Goal: Task Accomplishment & Management: Manage account settings

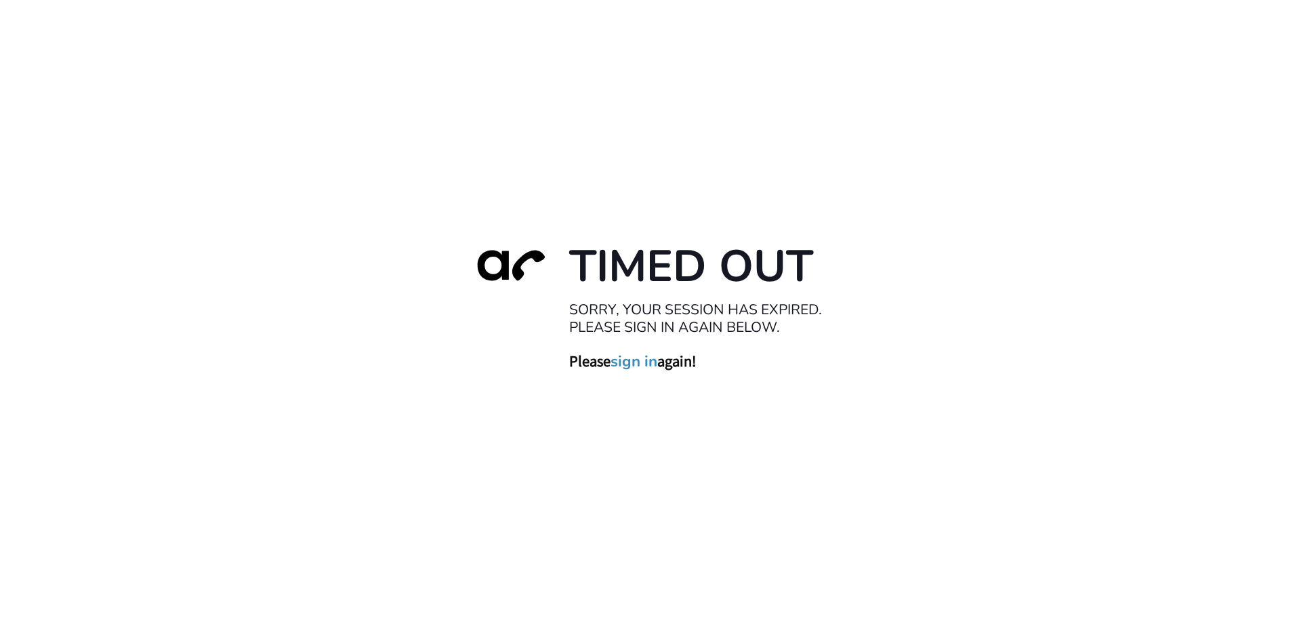
click at [644, 365] on link "sign in" at bounding box center [634, 361] width 47 height 19
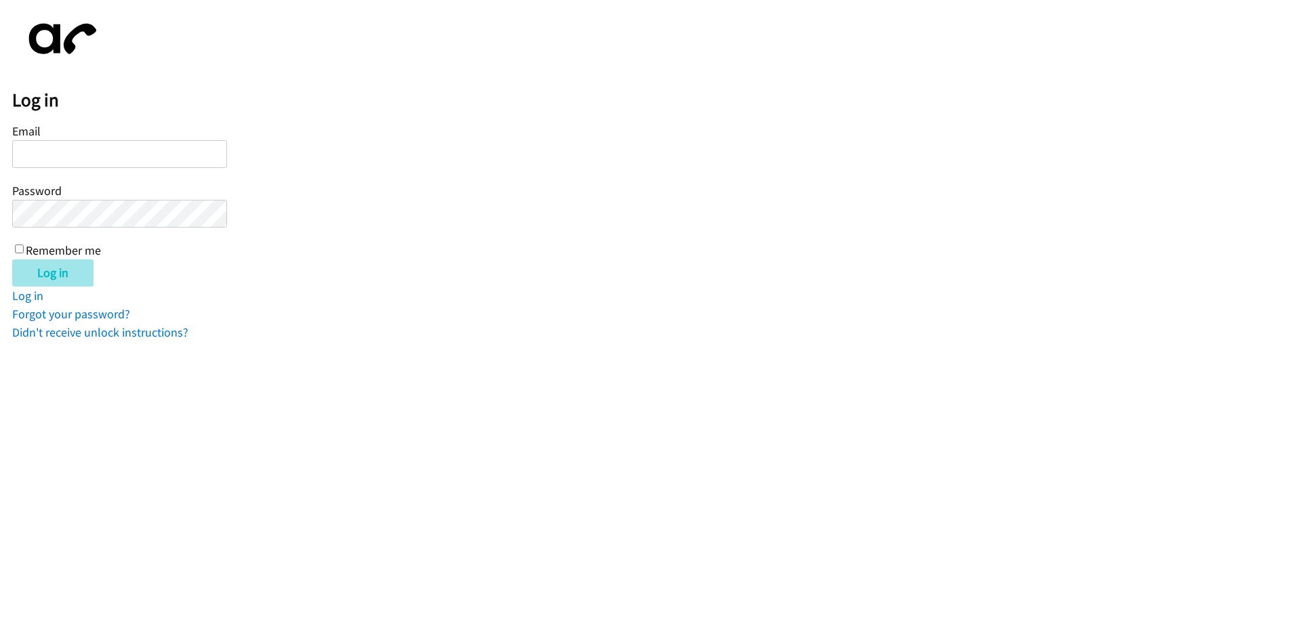
type input "[EMAIL_ADDRESS][DOMAIN_NAME]"
click at [28, 248] on label "Remember me" at bounding box center [63, 251] width 75 height 16
click at [24, 248] on input "Remember me" at bounding box center [19, 249] width 9 height 9
checkbox input "true"
click at [31, 271] on input "Log in" at bounding box center [52, 273] width 81 height 27
